Goal: Information Seeking & Learning: Learn about a topic

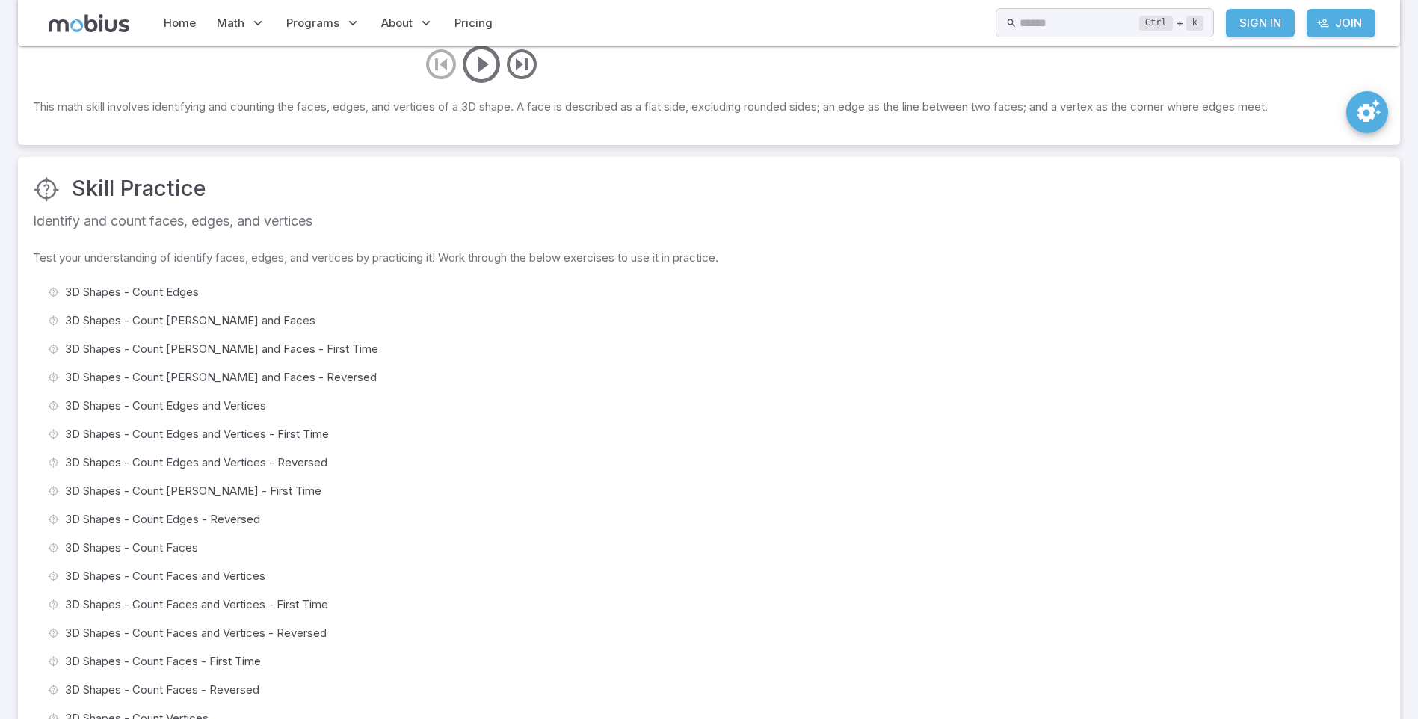
click at [212, 309] on li "3D Shapes - Count [PERSON_NAME] and Faces" at bounding box center [709, 320] width 1352 height 28
click at [212, 313] on span "3D Shapes - Count [PERSON_NAME] and Faces" at bounding box center [719, 320] width 1308 height 16
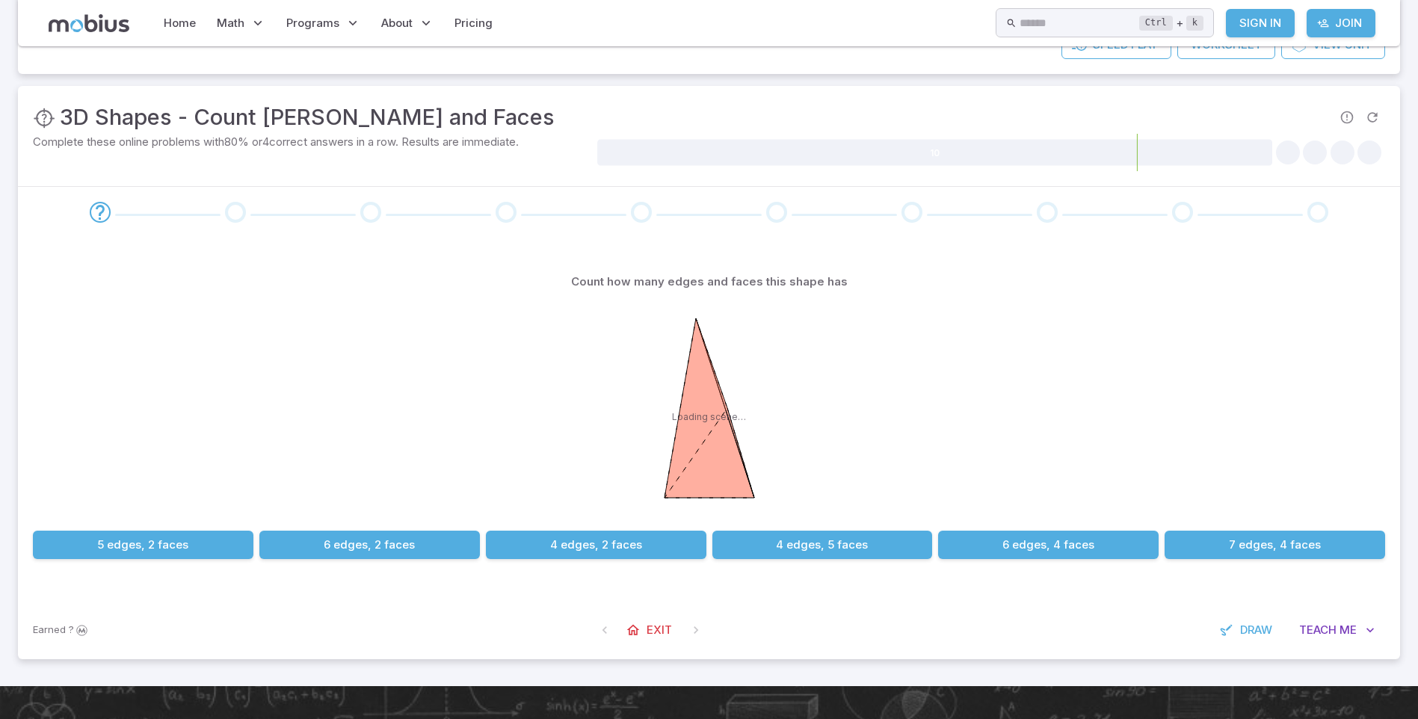
scroll to position [299, 0]
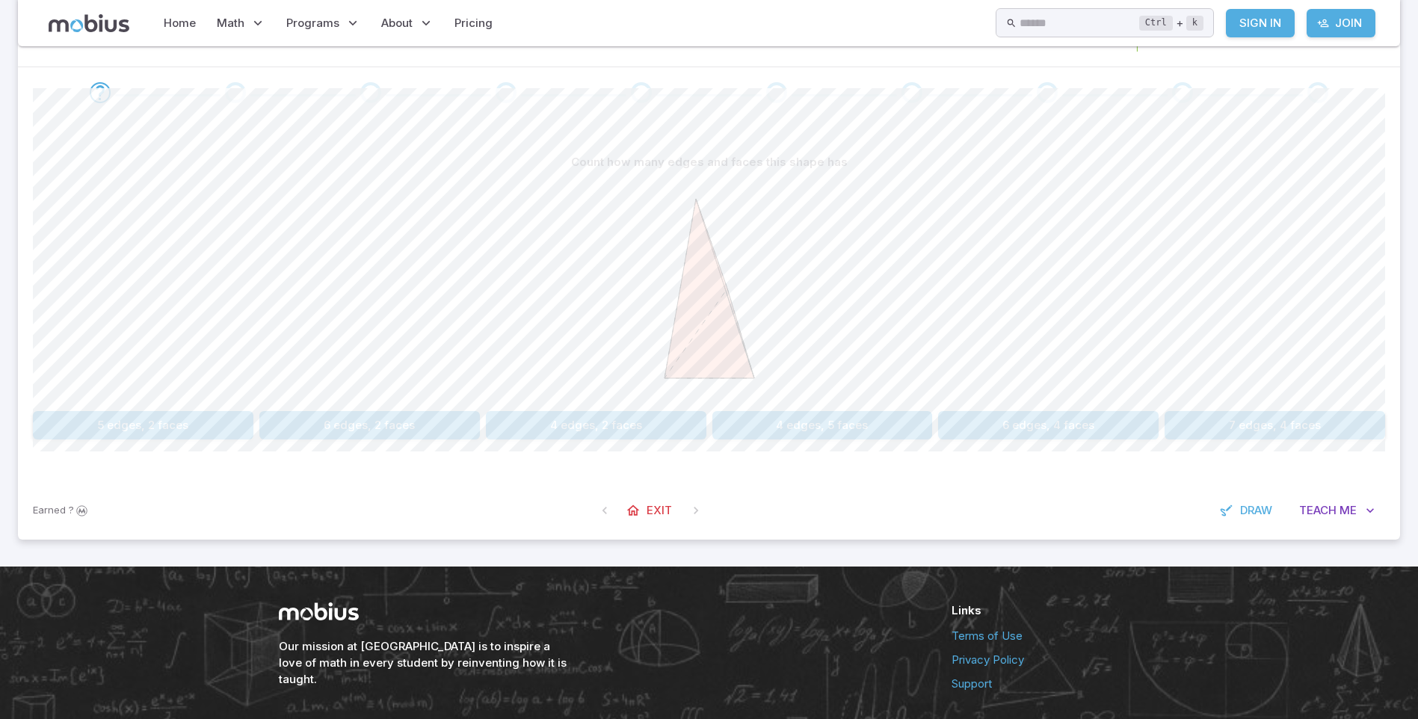
drag, startPoint x: 721, startPoint y: 290, endPoint x: 647, endPoint y: 333, distance: 85.4
click at [643, 338] on icon at bounding box center [709, 288] width 224 height 224
drag, startPoint x: 691, startPoint y: 306, endPoint x: 737, endPoint y: 294, distance: 47.3
click at [737, 294] on icon at bounding box center [709, 288] width 224 height 224
drag, startPoint x: 719, startPoint y: 294, endPoint x: 608, endPoint y: 432, distance: 177.0
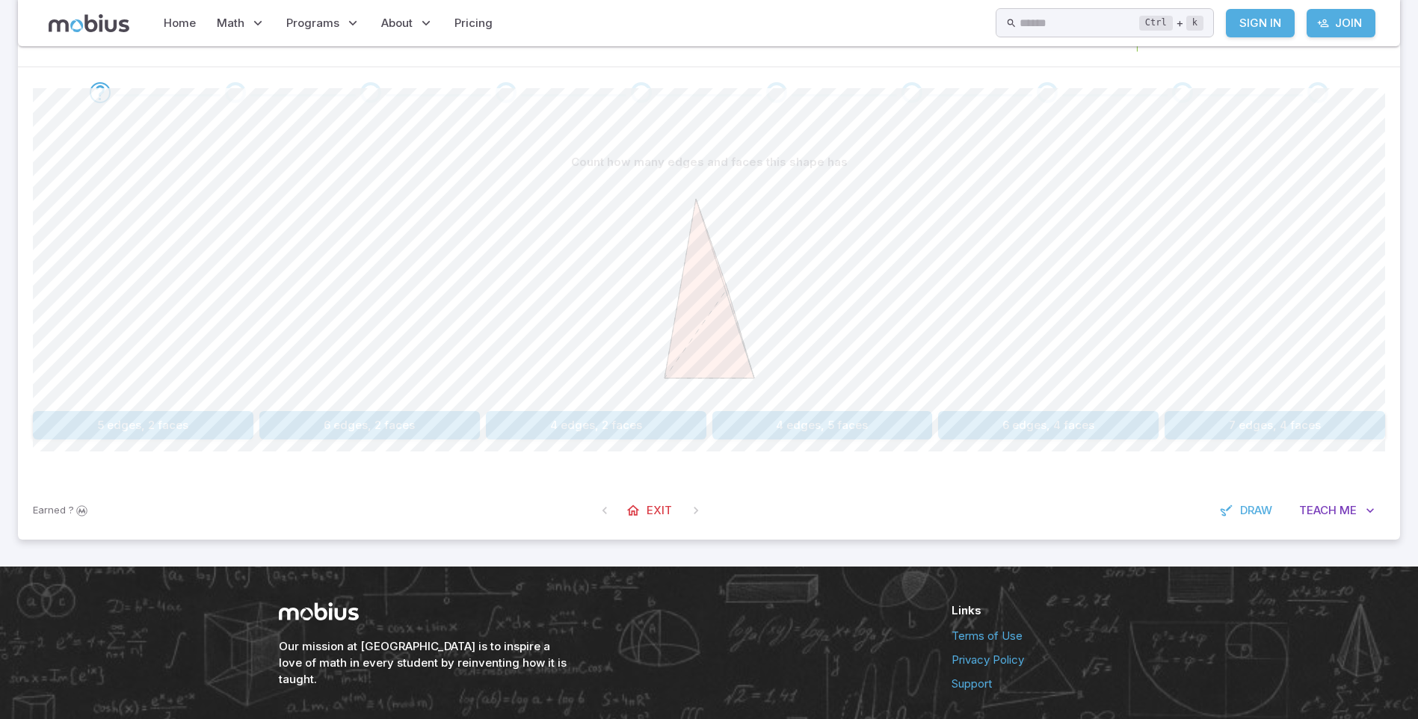
click at [608, 432] on div "Count how many edges and faces this shape has 5 edges, 2 faces 6 edges, 2 faces…" at bounding box center [709, 293] width 1352 height 291
click at [626, 425] on button "4 edges, 2 faces" at bounding box center [596, 425] width 220 height 28
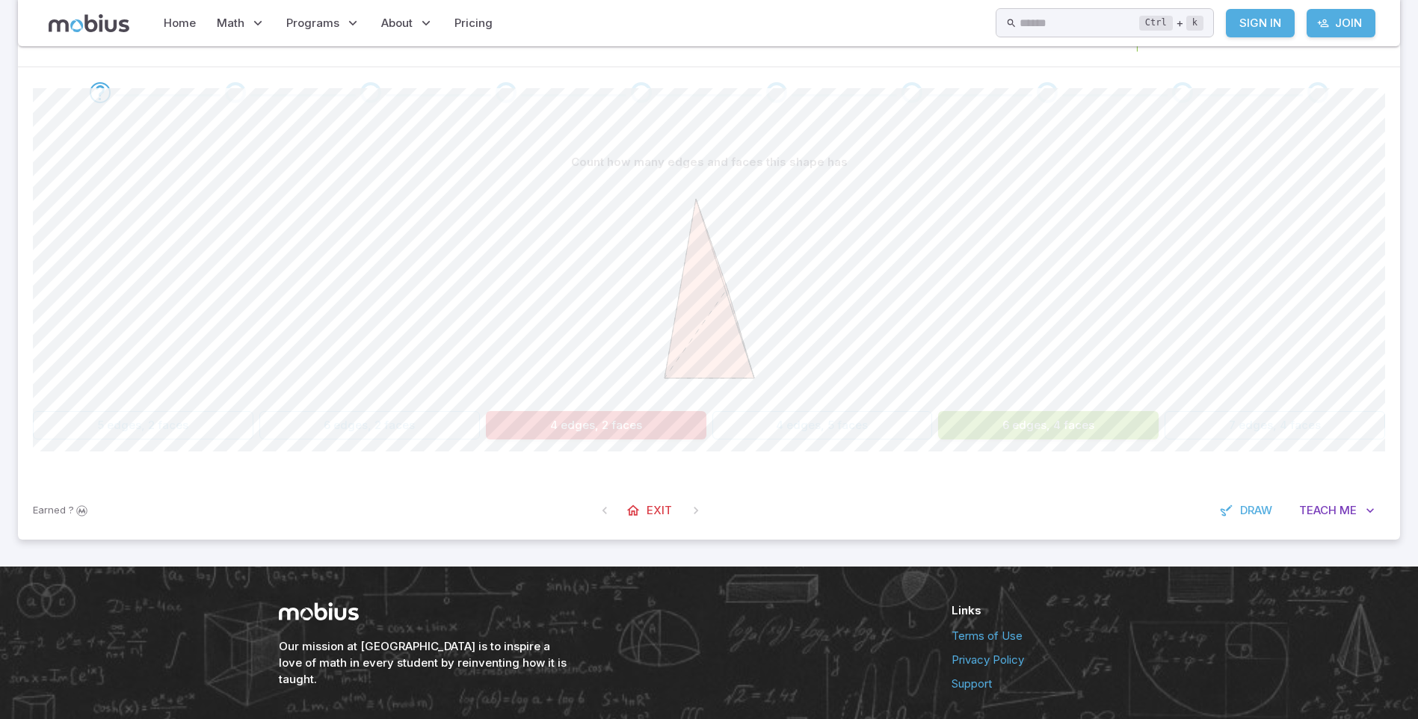
click at [954, 420] on button "6 edges, 4 faces" at bounding box center [1048, 425] width 220 height 28
drag, startPoint x: 665, startPoint y: 311, endPoint x: 728, endPoint y: 439, distance: 142.4
click at [666, 318] on icon at bounding box center [709, 288] width 224 height 224
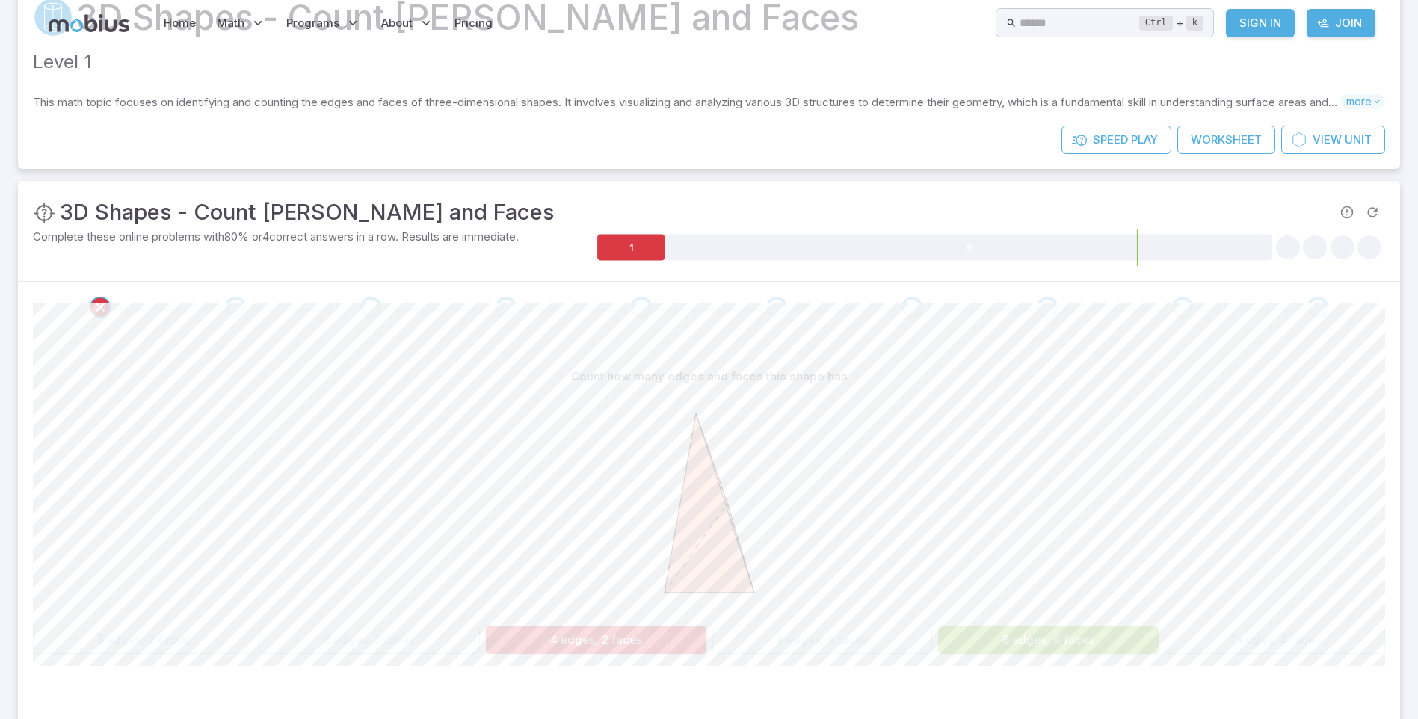
scroll to position [0, 0]
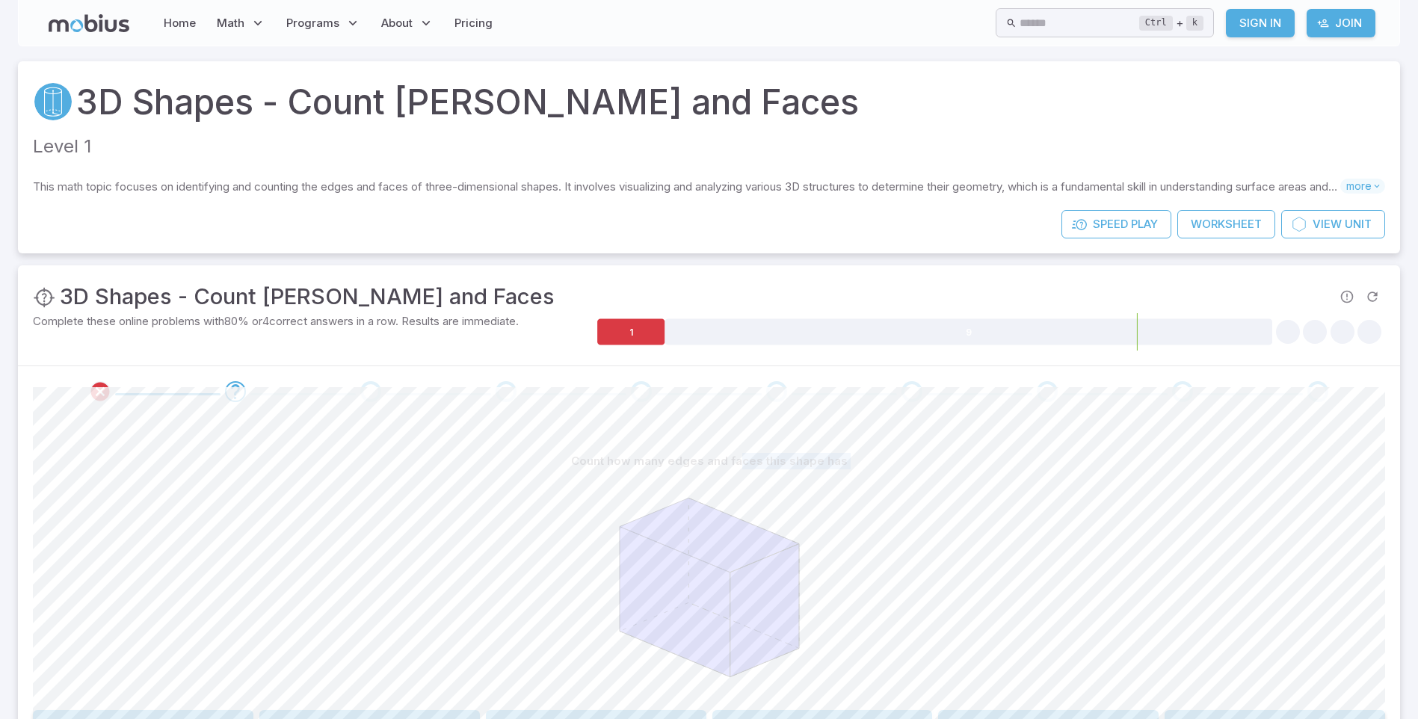
drag, startPoint x: 718, startPoint y: 523, endPoint x: 738, endPoint y: 441, distance: 84.5
click at [738, 441] on div "Count how many edges and faces this shape has 13 edges, 5 faces 12 edges, 6 fac…" at bounding box center [709, 598] width 1352 height 363
